Goal: Transaction & Acquisition: Download file/media

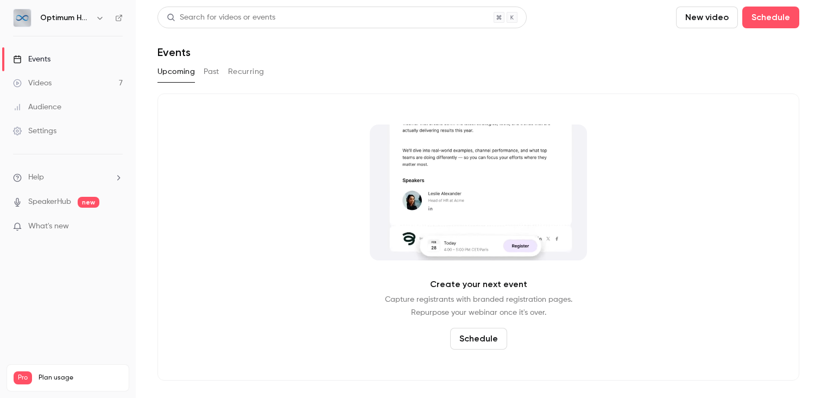
click at [109, 80] on link "Videos 7" at bounding box center [68, 83] width 136 height 24
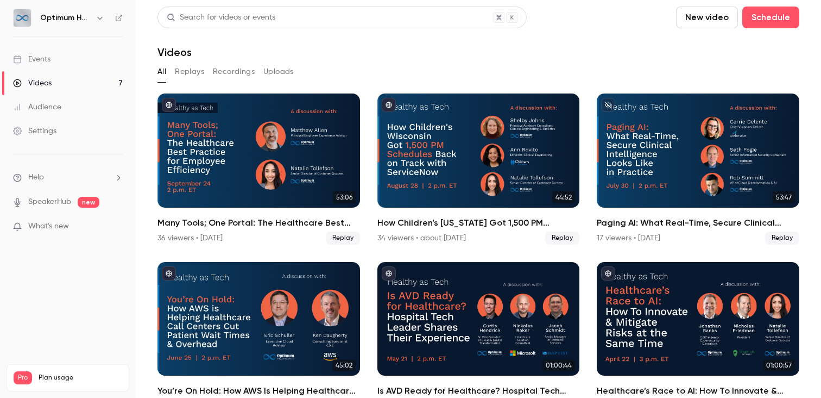
click at [451, 47] on div "Videos" at bounding box center [478, 52] width 642 height 13
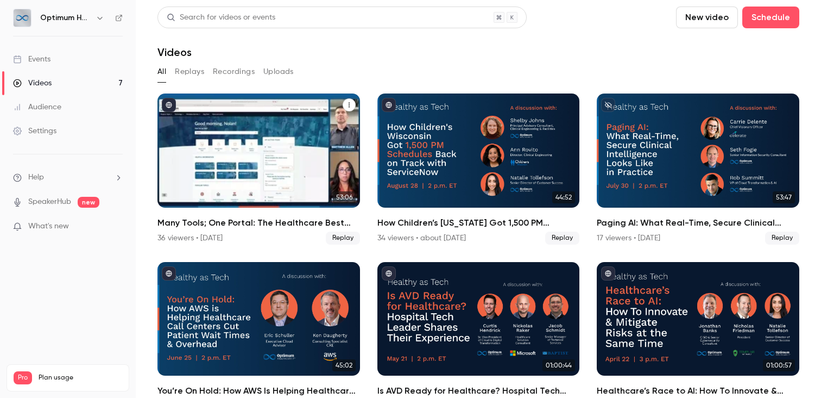
click at [308, 124] on div "Many Tools; One Portal: The Healthcare Best Practice for Employee Efficiency" at bounding box center [258, 150] width 203 height 114
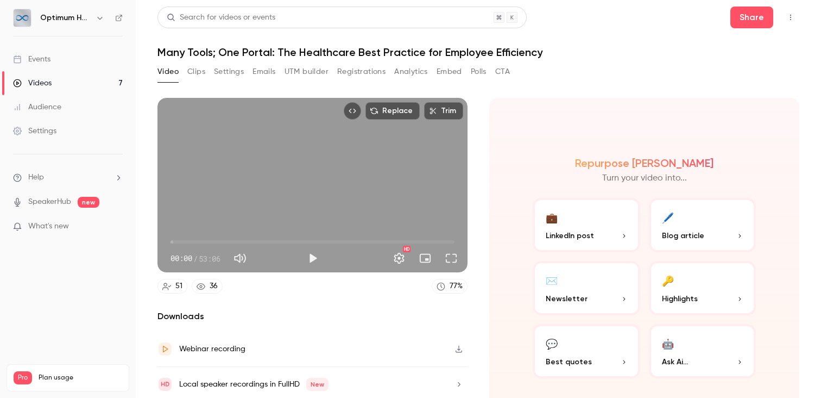
click at [373, 73] on button "Registrations" at bounding box center [361, 71] width 48 height 17
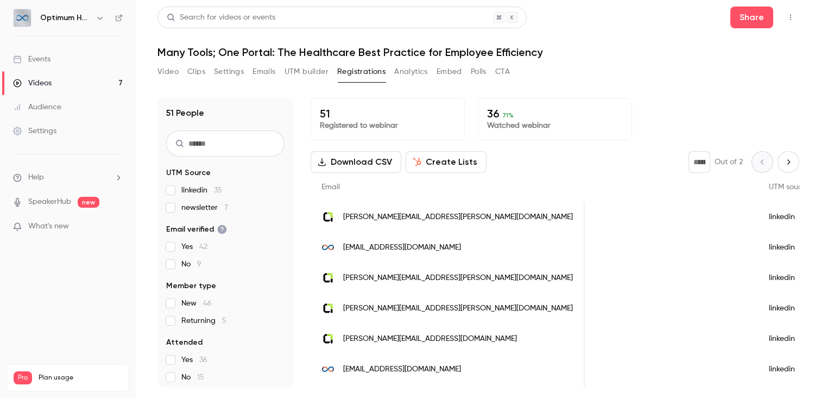
click at [357, 167] on button "Download CSV" at bounding box center [356, 162] width 91 height 22
